Goal: Book appointment/travel/reservation

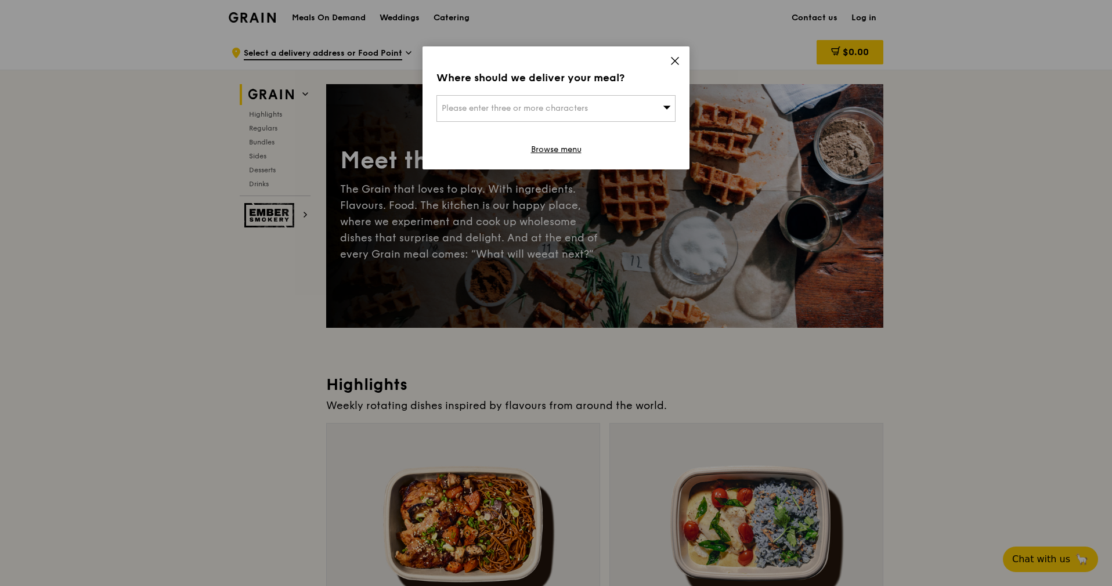
click at [575, 109] on span "Please enter three or more characters" at bounding box center [515, 108] width 146 height 10
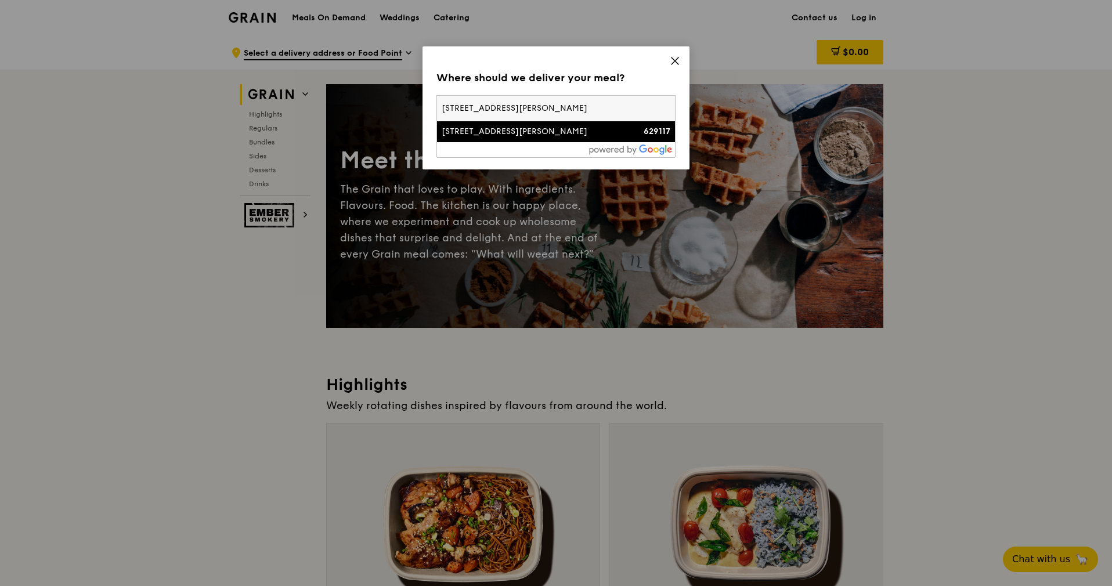
type input "[STREET_ADDRESS][PERSON_NAME]"
click at [515, 136] on div "[STREET_ADDRESS][PERSON_NAME]" at bounding box center [528, 132] width 172 height 12
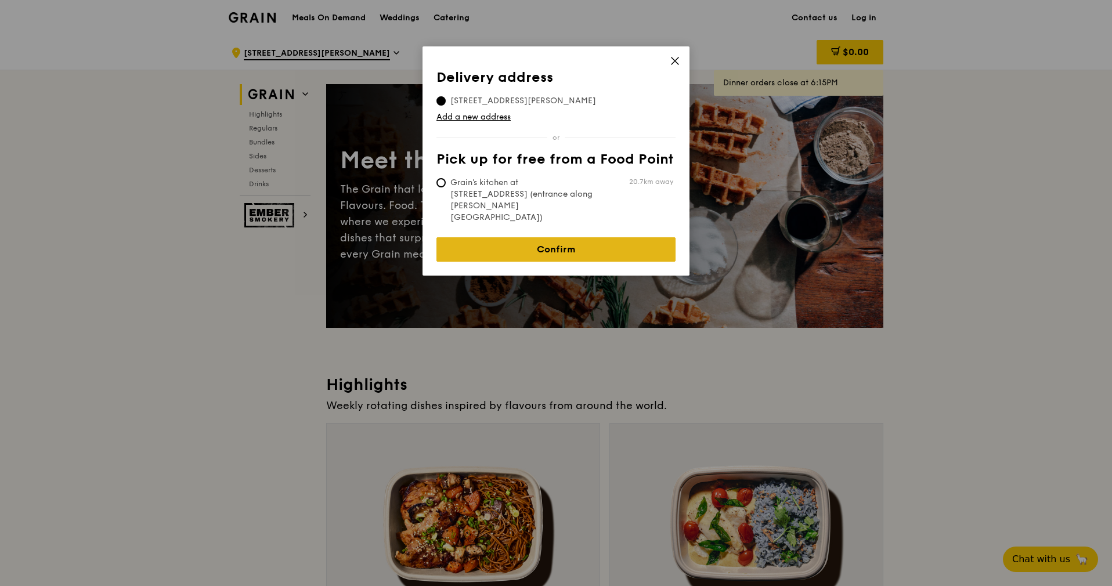
click at [523, 237] on link "Confirm" at bounding box center [555, 249] width 239 height 24
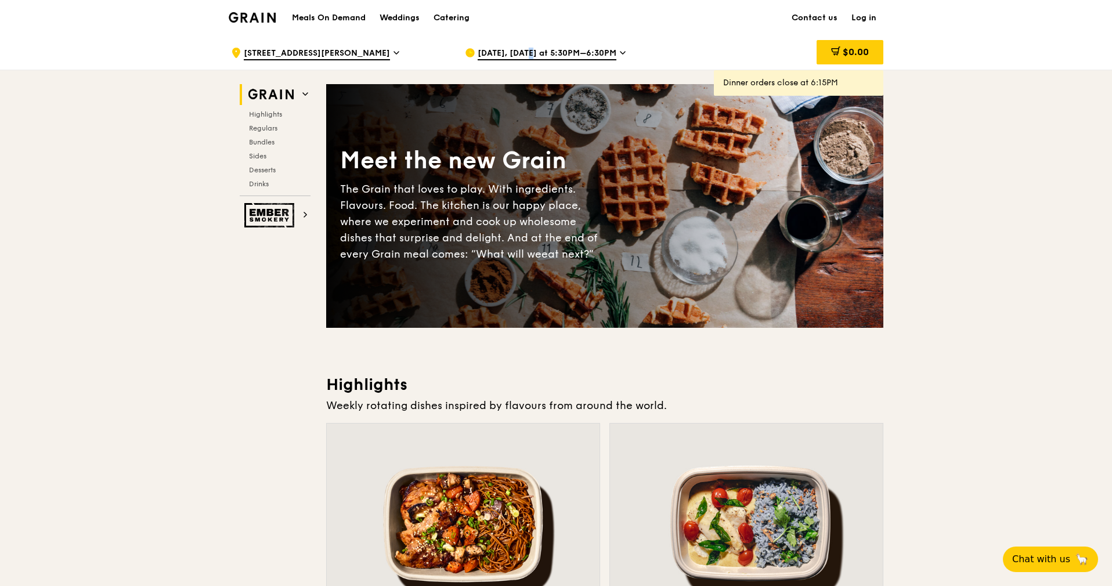
click at [516, 55] on span "[DATE], [DATE] at 5:30PM–6:30PM" at bounding box center [547, 54] width 139 height 13
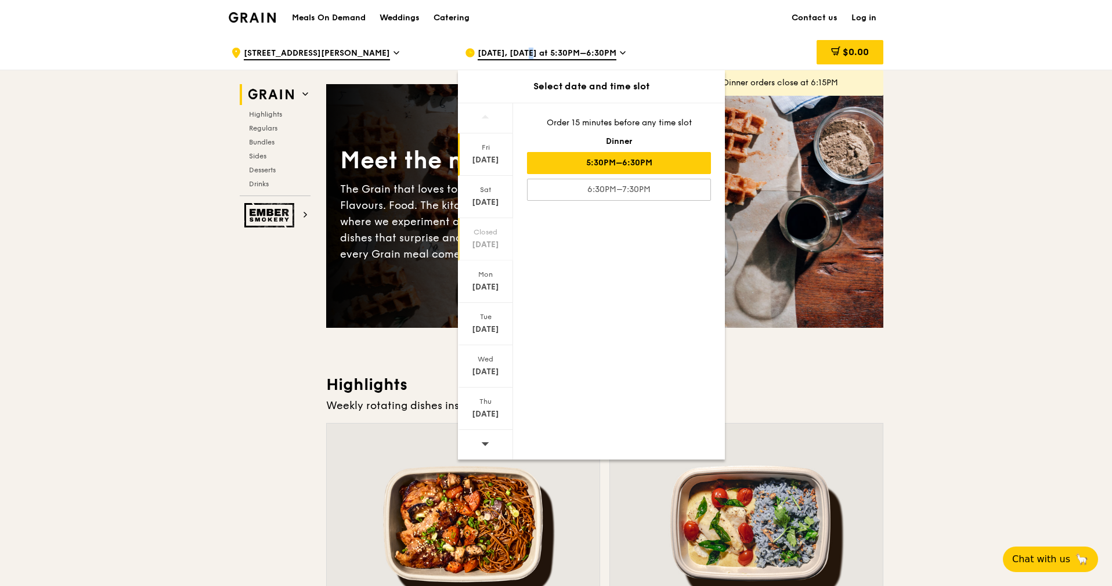
scroll to position [87, 0]
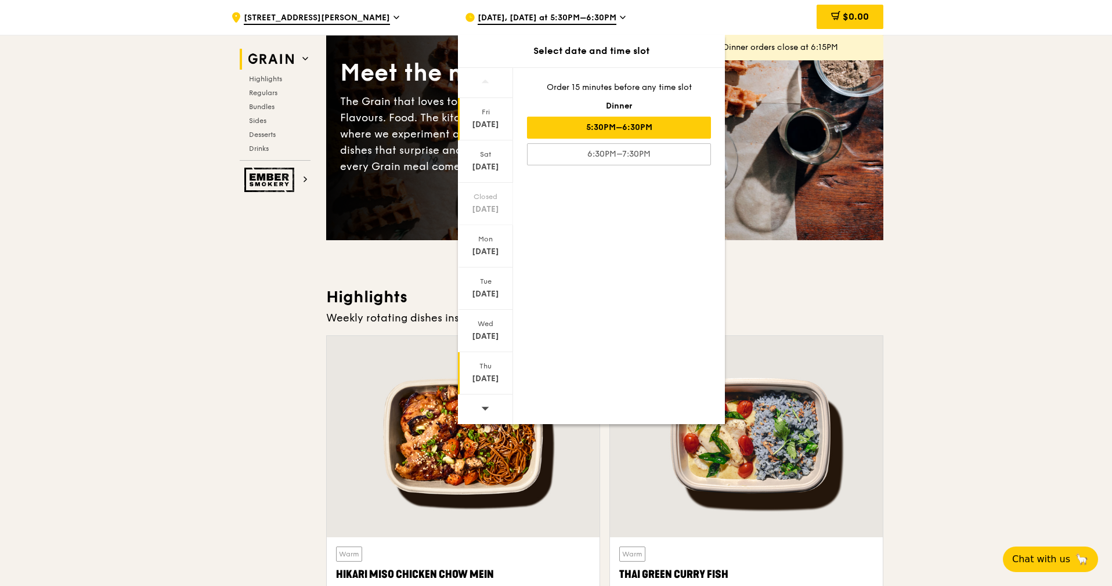
click at [497, 377] on div "[DATE]" at bounding box center [486, 379] width 52 height 12
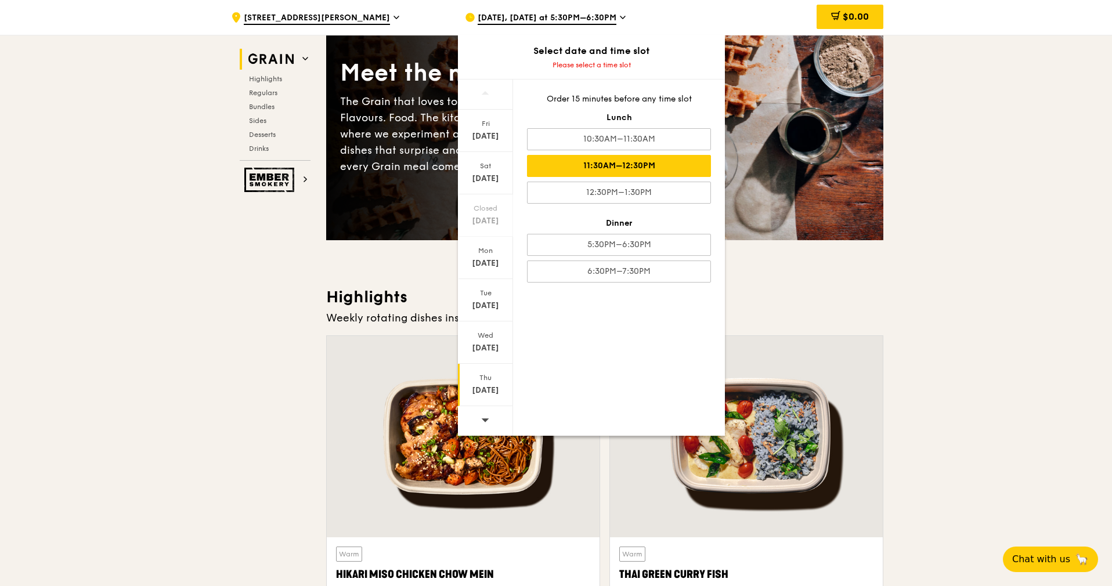
click at [626, 168] on div "11:30AM–12:30PM" at bounding box center [619, 166] width 184 height 22
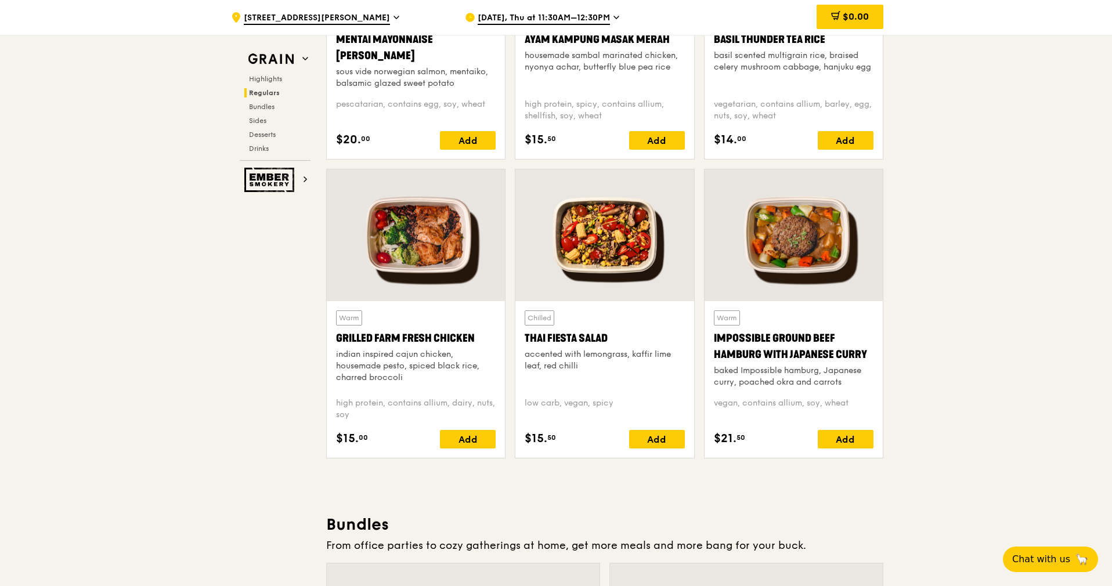
scroll to position [1218, 0]
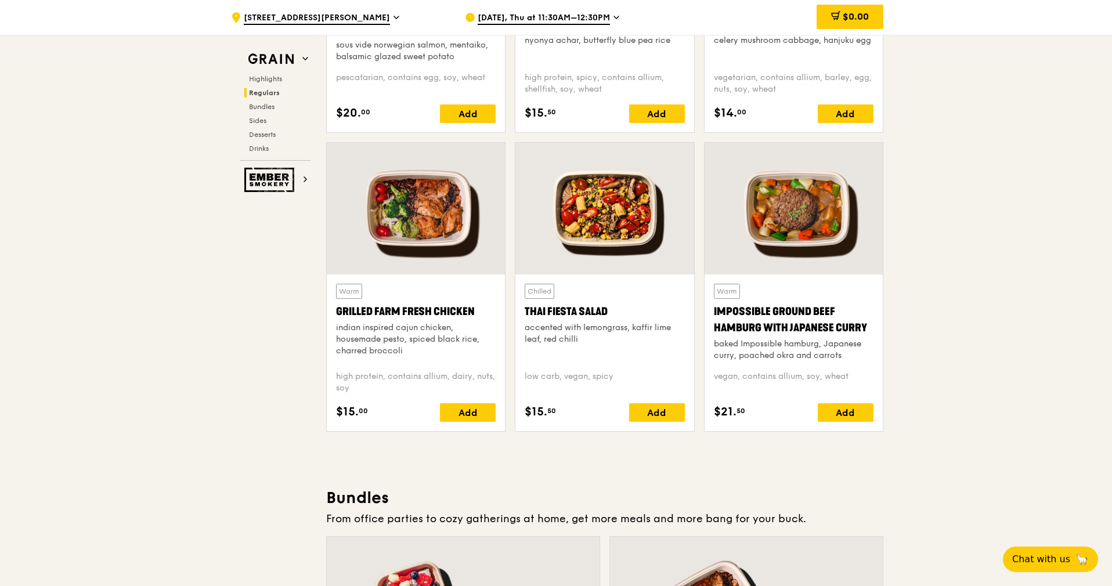
click at [429, 217] on div at bounding box center [416, 209] width 178 height 132
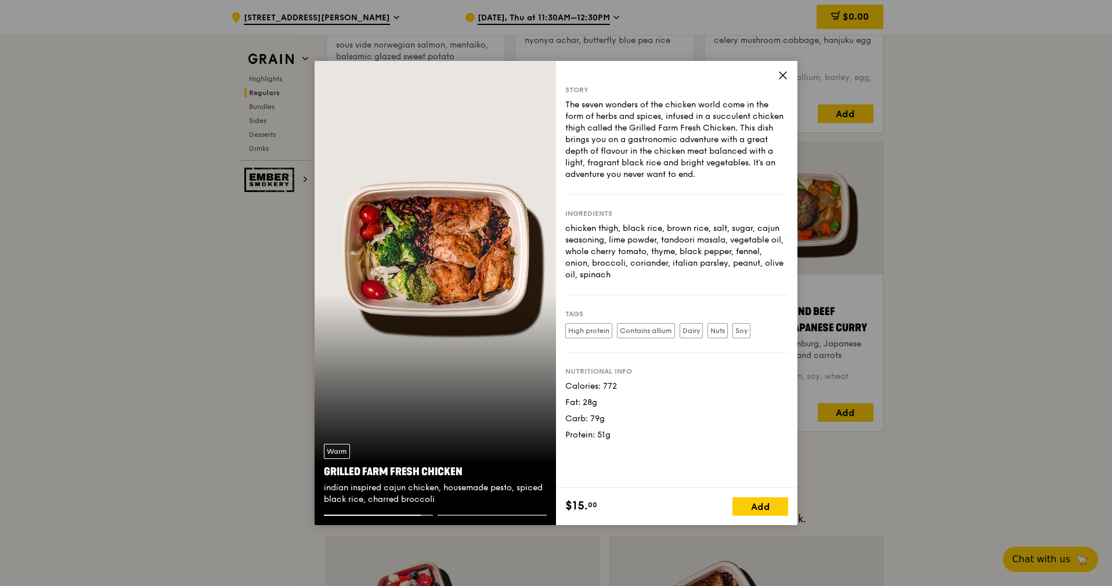
click at [782, 77] on icon at bounding box center [782, 75] width 10 height 10
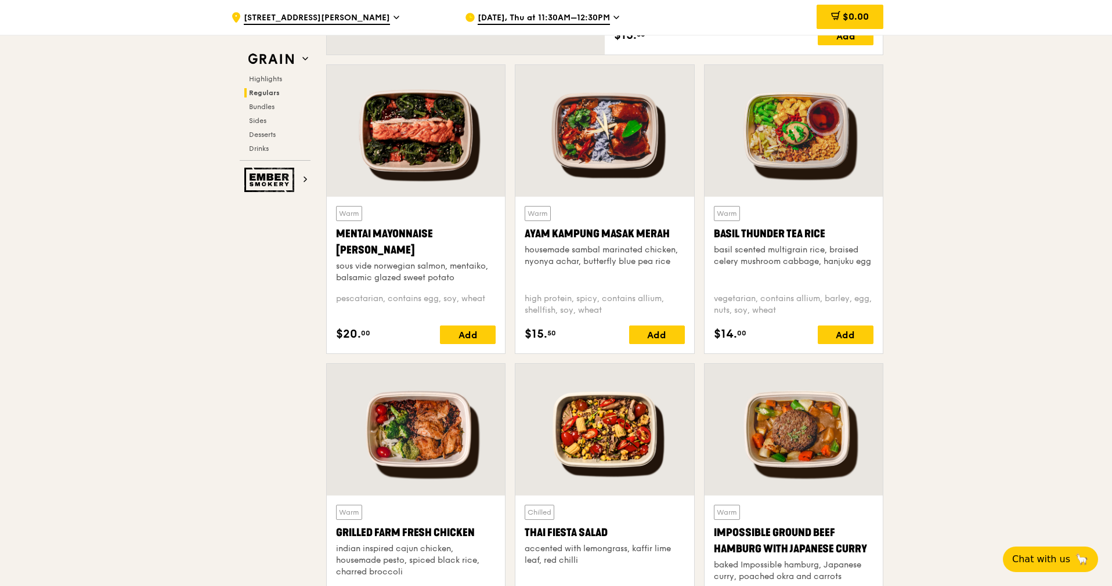
scroll to position [957, 0]
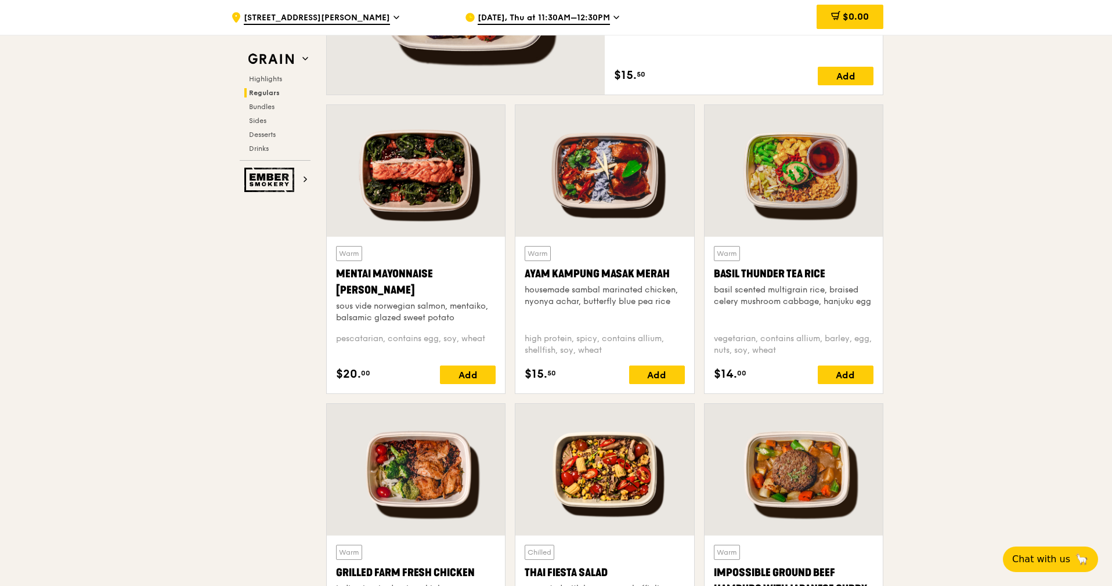
click at [409, 193] on div at bounding box center [416, 171] width 178 height 132
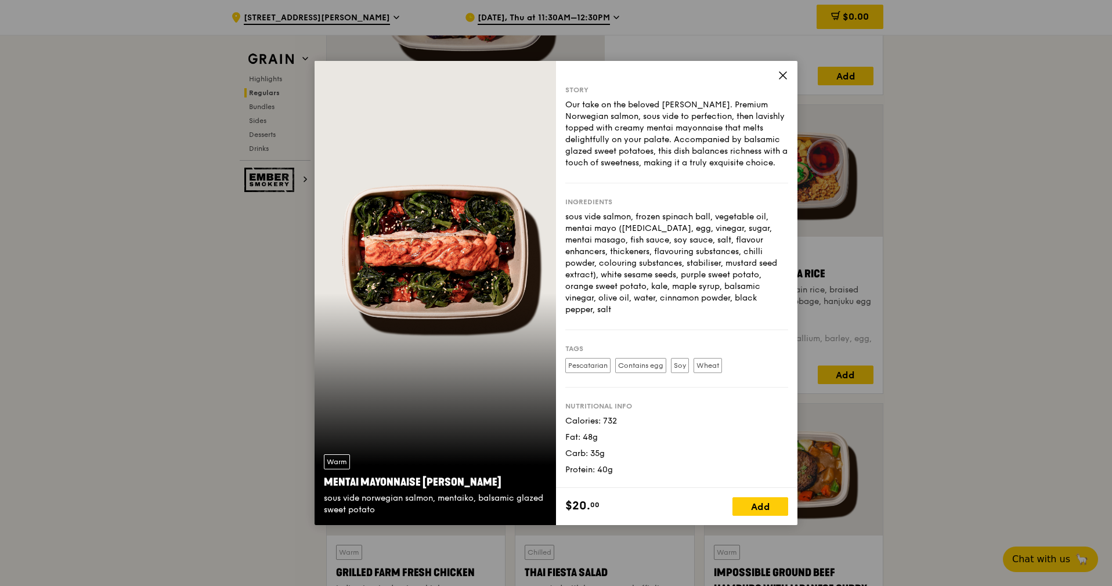
click at [780, 76] on icon at bounding box center [782, 75] width 10 height 10
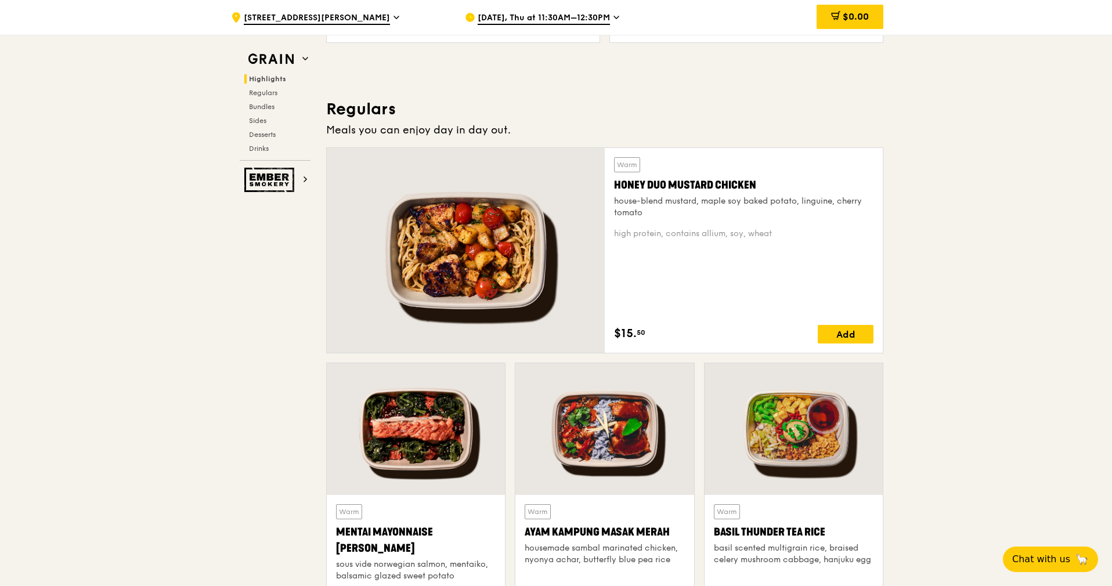
scroll to position [696, 0]
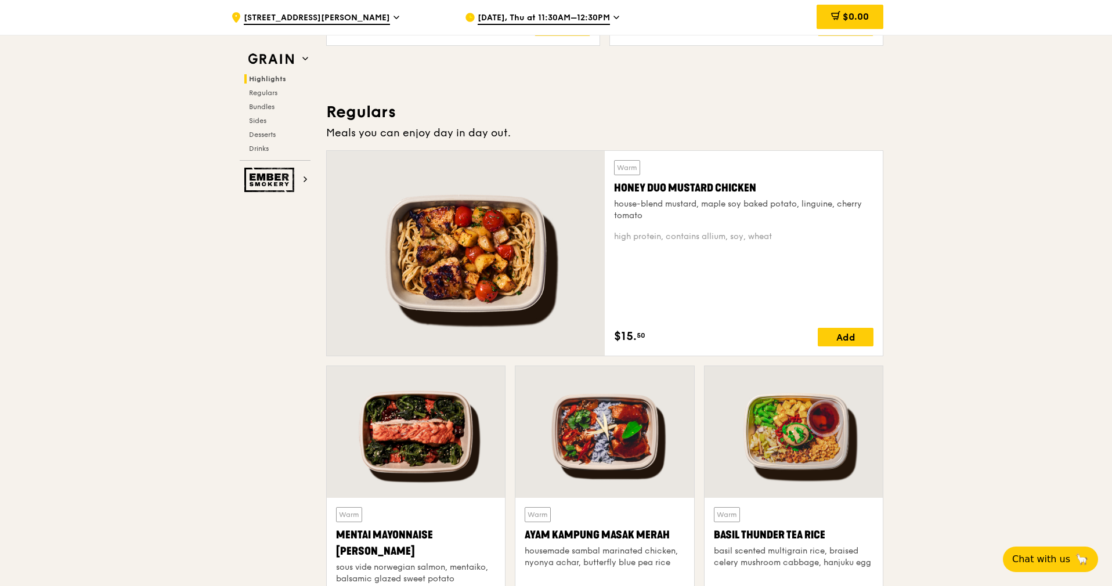
click at [766, 204] on div "house-blend mustard, maple soy baked potato, linguine, cherry tomato" at bounding box center [743, 209] width 259 height 23
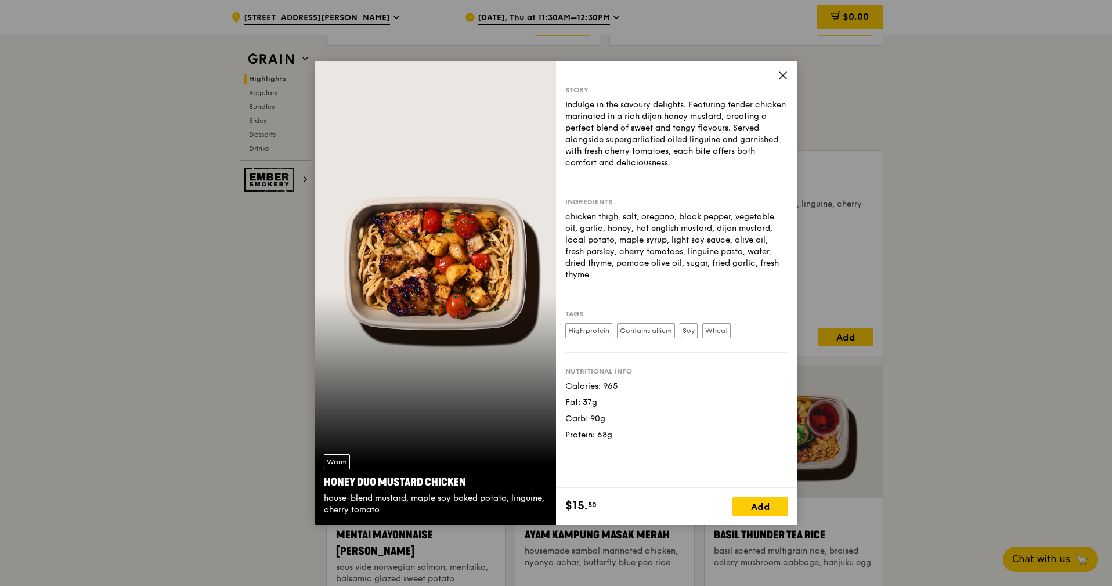
click at [779, 73] on icon at bounding box center [782, 75] width 10 height 10
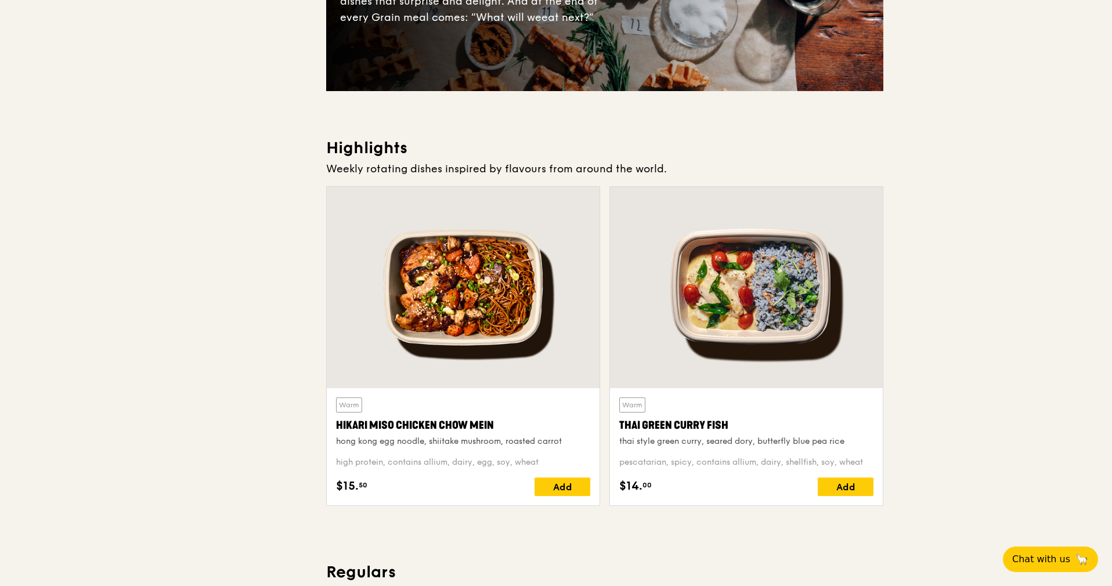
scroll to position [0, 0]
